Goal: Task Accomplishment & Management: Use online tool/utility

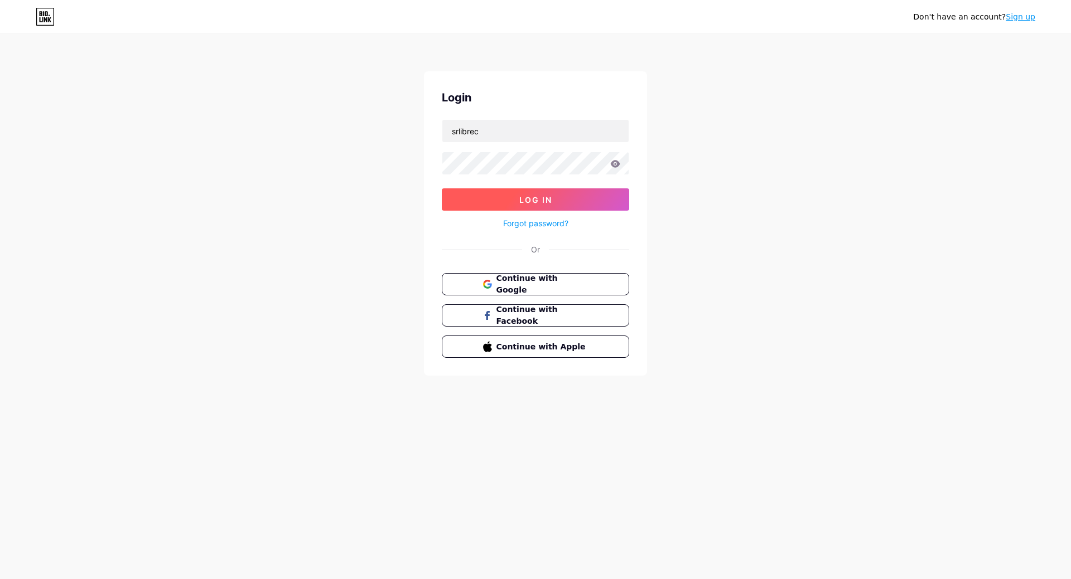
click at [544, 196] on span "Log In" at bounding box center [535, 199] width 33 height 9
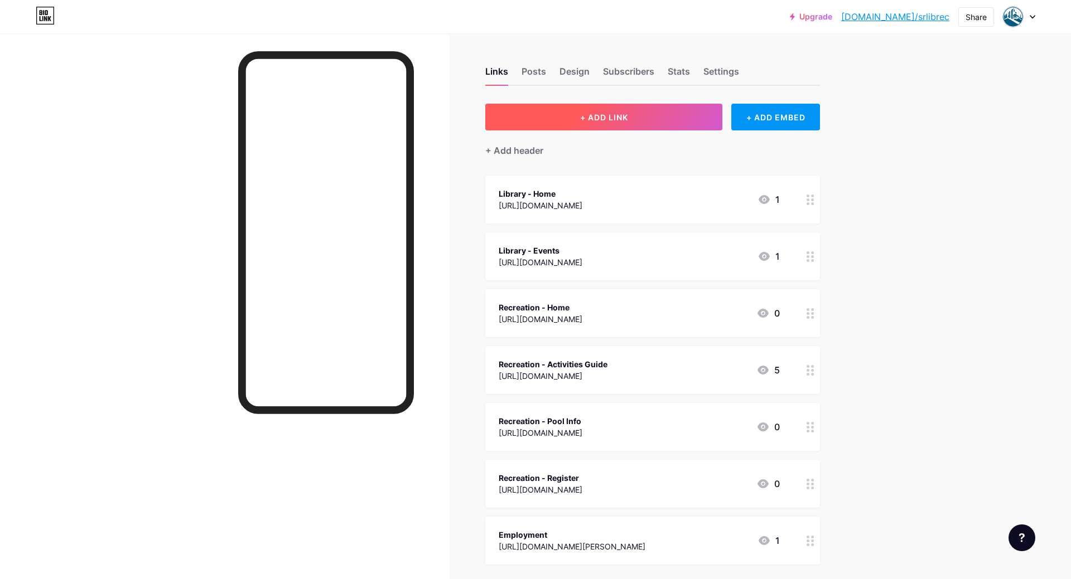
click at [654, 110] on button "+ ADD LINK" at bounding box center [603, 117] width 237 height 27
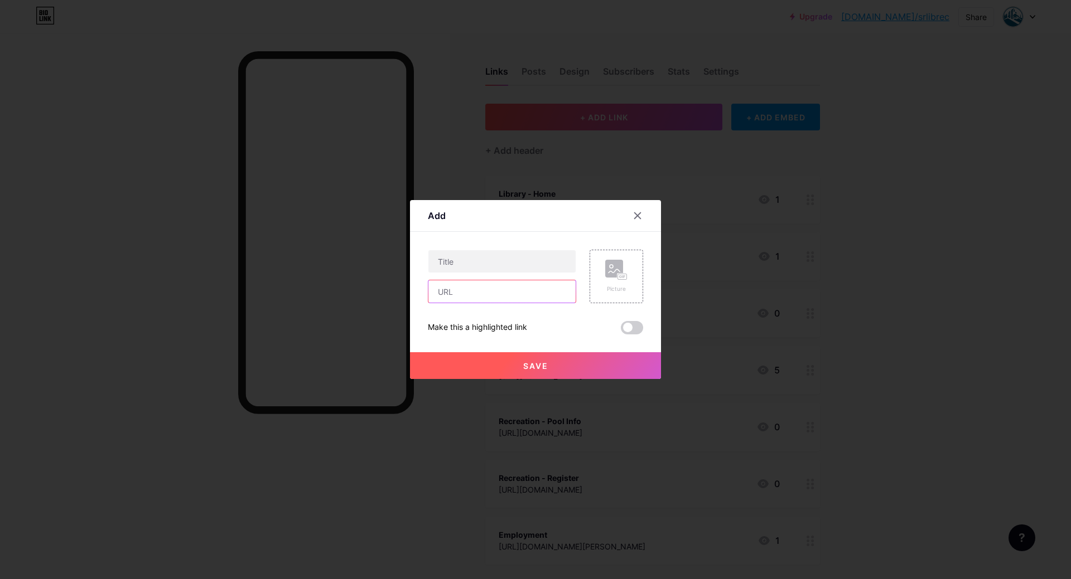
click at [468, 292] on input "text" at bounding box center [501, 291] width 147 height 22
paste input "[URL][DOMAIN_NAME][PERSON_NAME]"
type input "[URL][DOMAIN_NAME][PERSON_NAME]"
click at [472, 254] on input "text" at bounding box center [501, 261] width 147 height 22
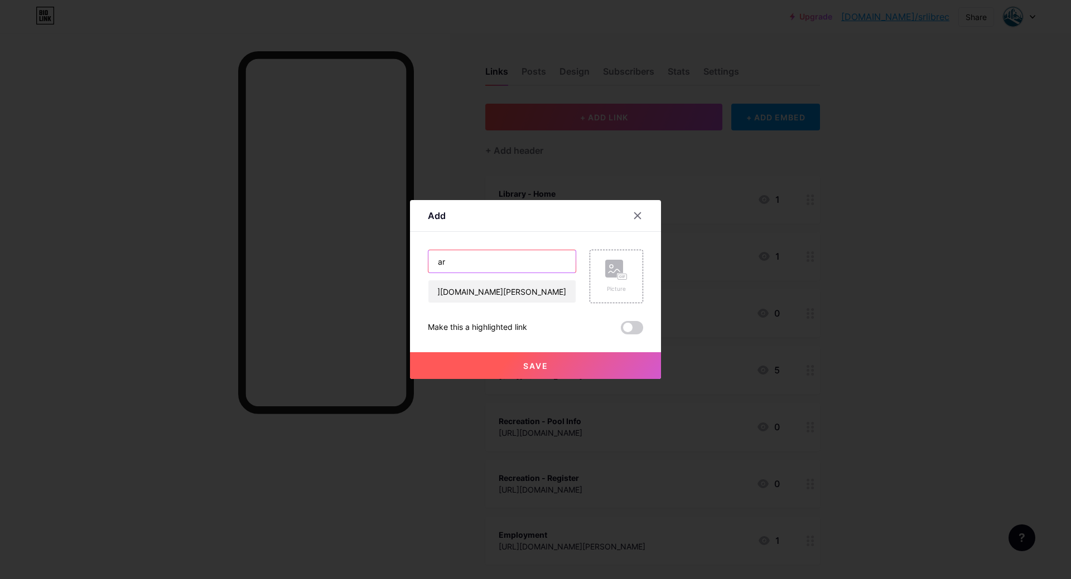
type input "a"
type input "[PERSON_NAME] Article"
click at [628, 325] on span at bounding box center [632, 327] width 22 height 13
click at [621, 331] on input "checkbox" at bounding box center [621, 331] width 0 height 0
checkbox input "true"
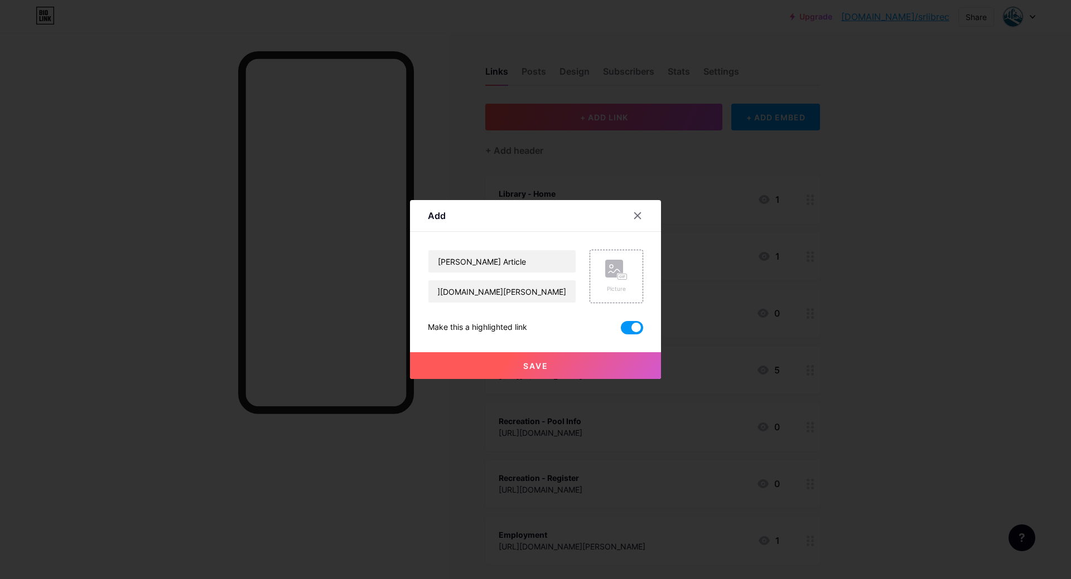
click at [605, 368] on button "Save" at bounding box center [535, 365] width 251 height 27
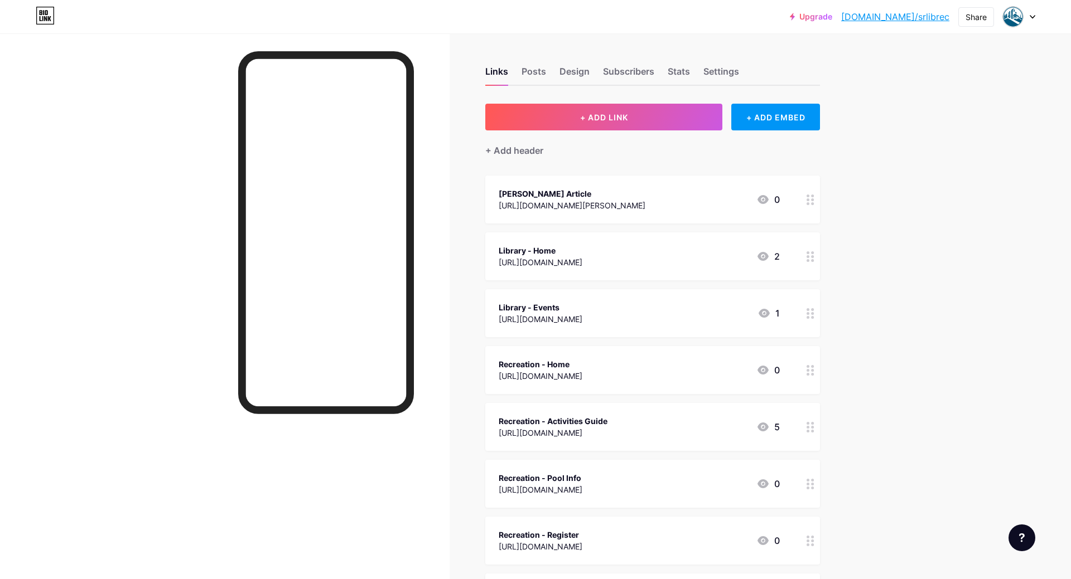
drag, startPoint x: 651, startPoint y: 378, endPoint x: 670, endPoint y: 374, distance: 19.3
click at [582, 373] on div "[URL][DOMAIN_NAME]" at bounding box center [541, 376] width 84 height 12
click at [639, 204] on icon at bounding box center [637, 204] width 9 height 9
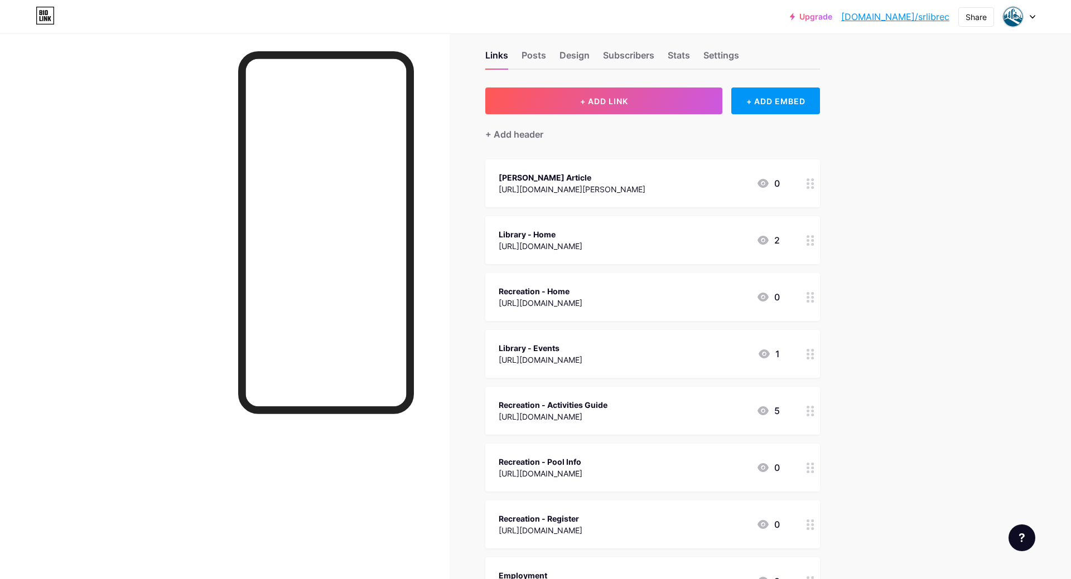
scroll to position [0, 0]
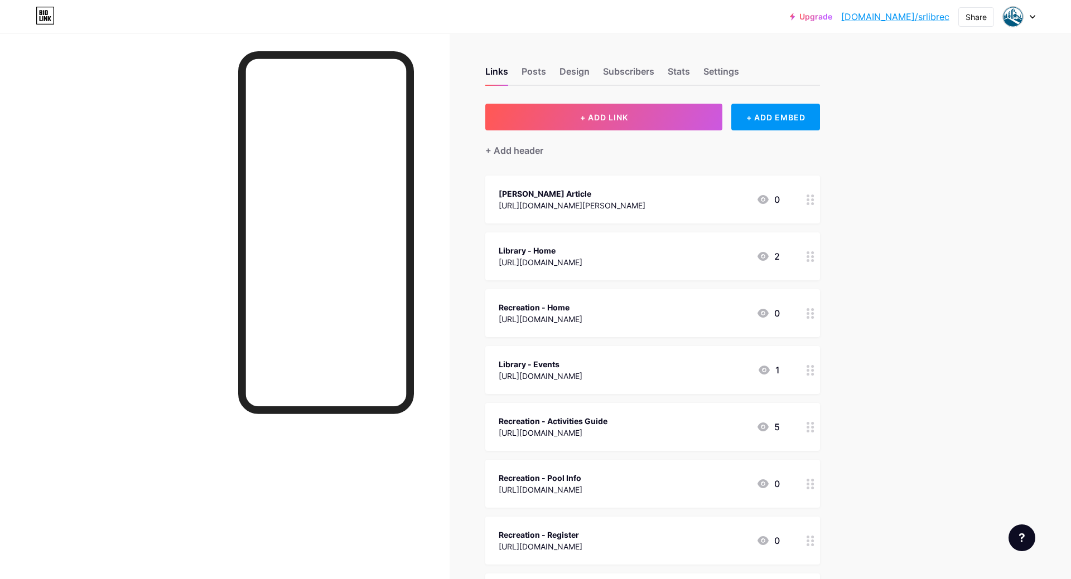
click at [867, 107] on div "Upgrade [DOMAIN_NAME]/srlibr... [DOMAIN_NAME]/srlibrec Share Switch accounts [G…" at bounding box center [535, 376] width 1071 height 752
